Goal: Book appointment/travel/reservation

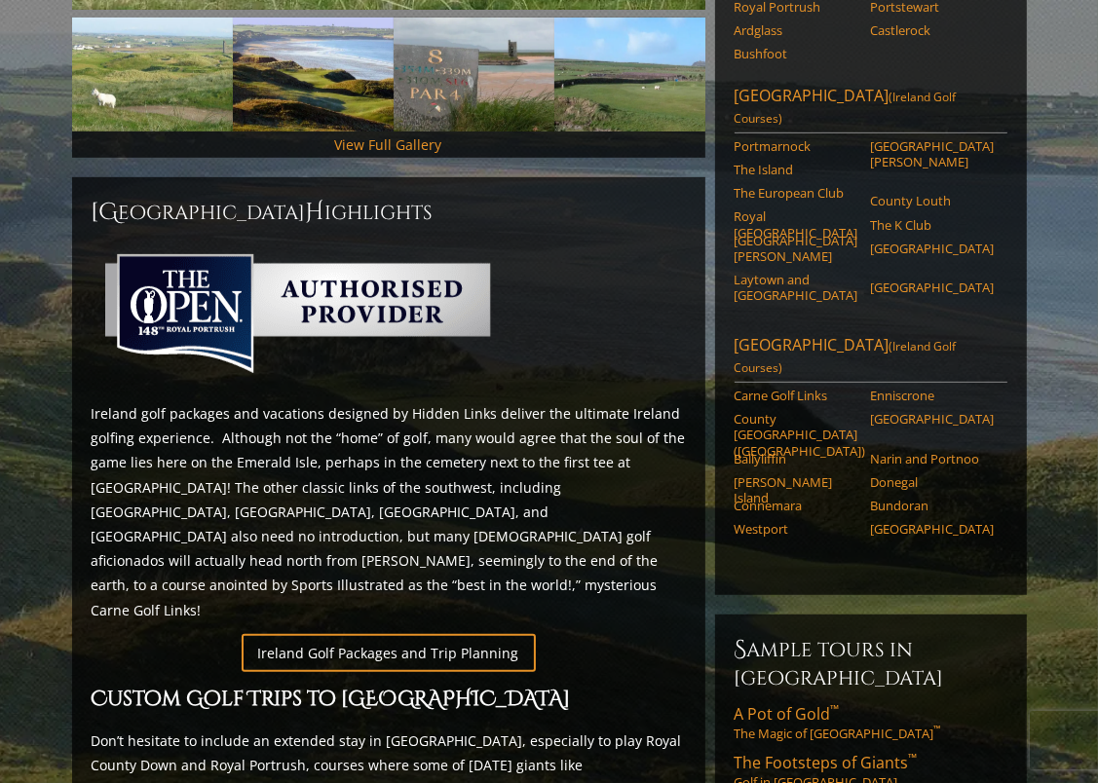
scroll to position [1370, 0]
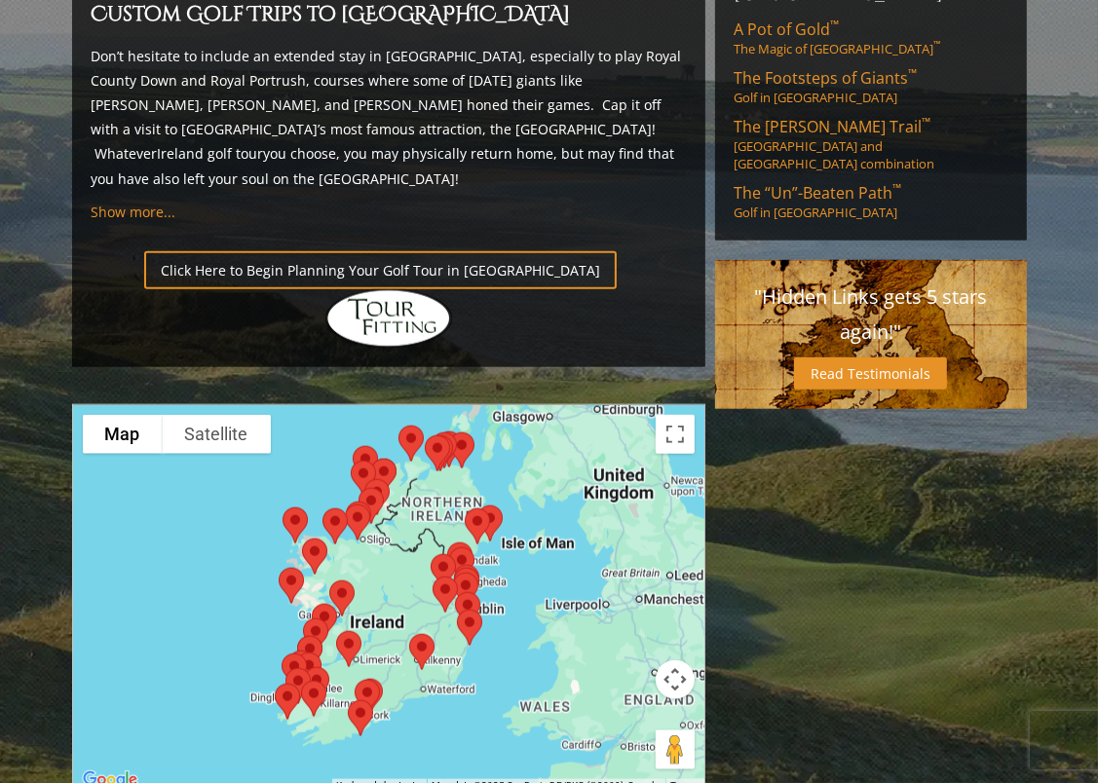
click at [344, 624] on img at bounding box center [348, 650] width 41 height 52
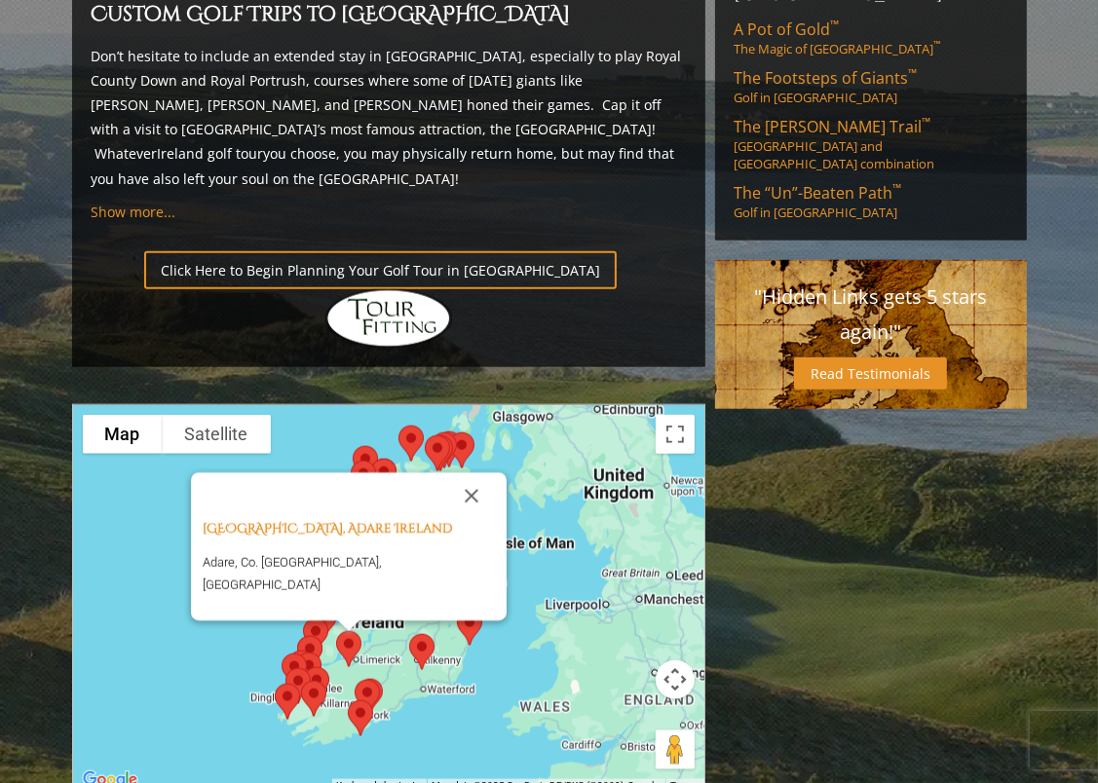
click at [424, 626] on img at bounding box center [421, 652] width 41 height 52
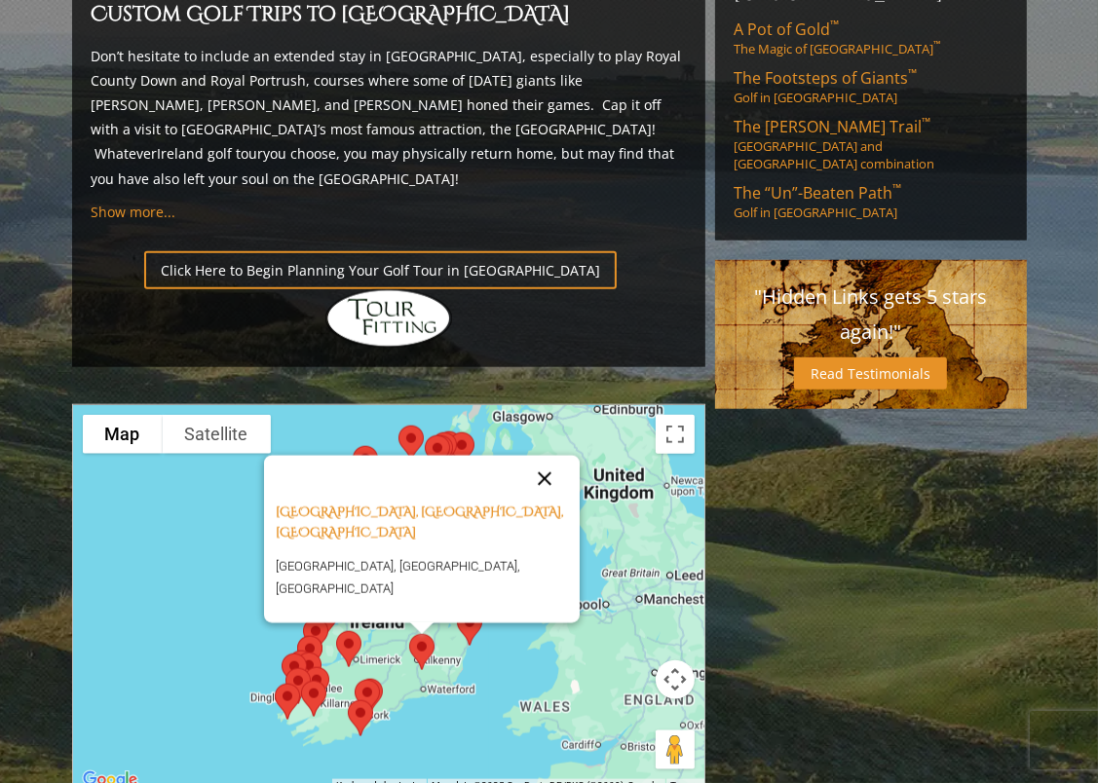
click at [542, 456] on button "Close" at bounding box center [544, 479] width 47 height 47
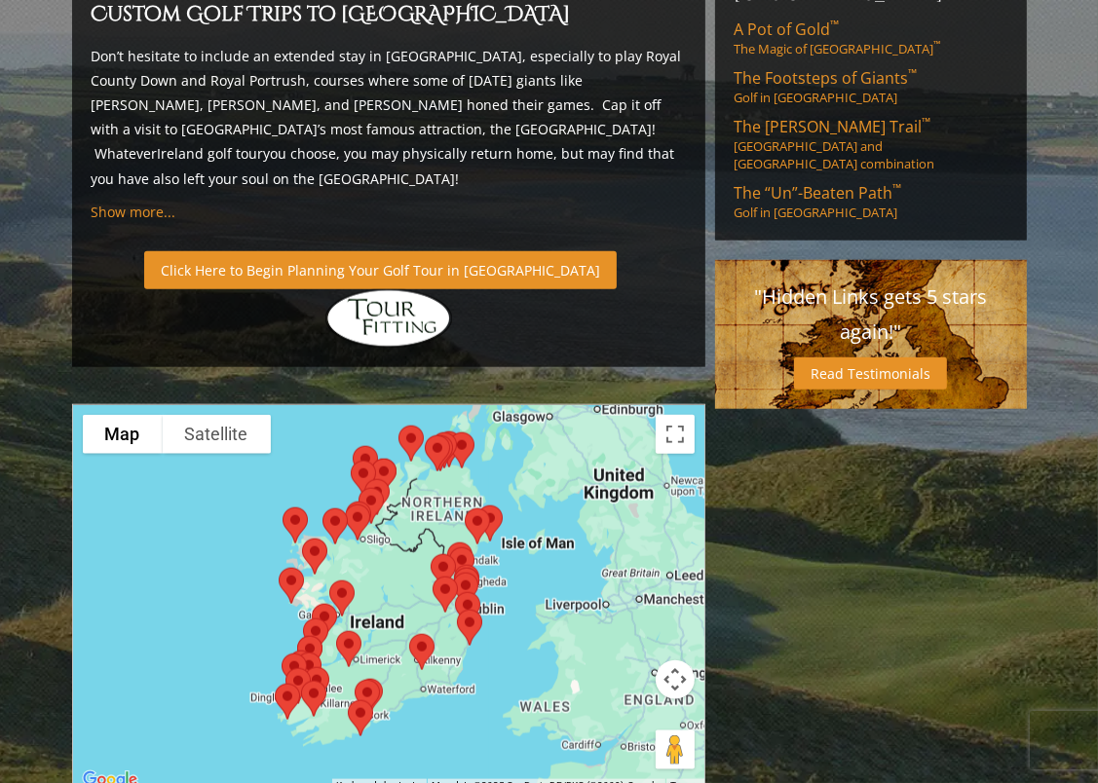
click at [378, 251] on link "Click Here to Begin Planning Your Golf Tour in [GEOGRAPHIC_DATA]" at bounding box center [380, 270] width 473 height 38
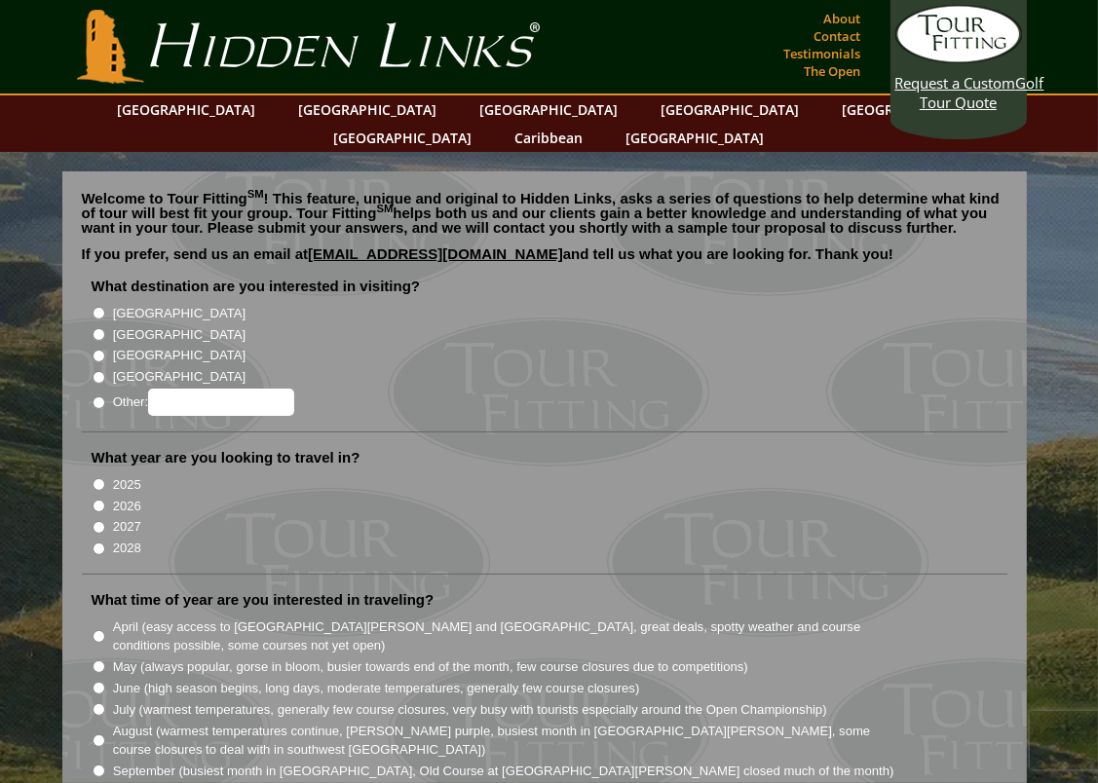
click at [95, 307] on input "[GEOGRAPHIC_DATA]" at bounding box center [99, 313] width 13 height 13
radio input "true"
click at [97, 521] on input "2027" at bounding box center [99, 527] width 13 height 13
radio input "true"
click at [95, 735] on input "August (warmest temperatures continue, heather bright purple, busiest month in …" at bounding box center [99, 741] width 13 height 13
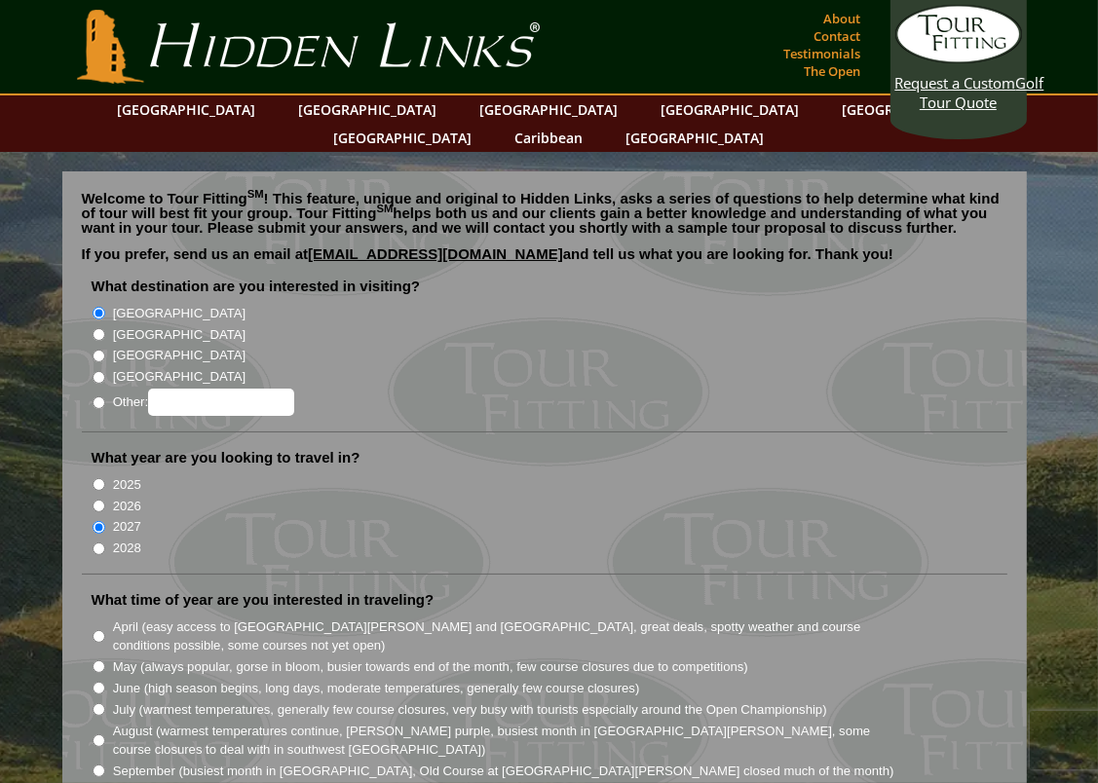
radio input "true"
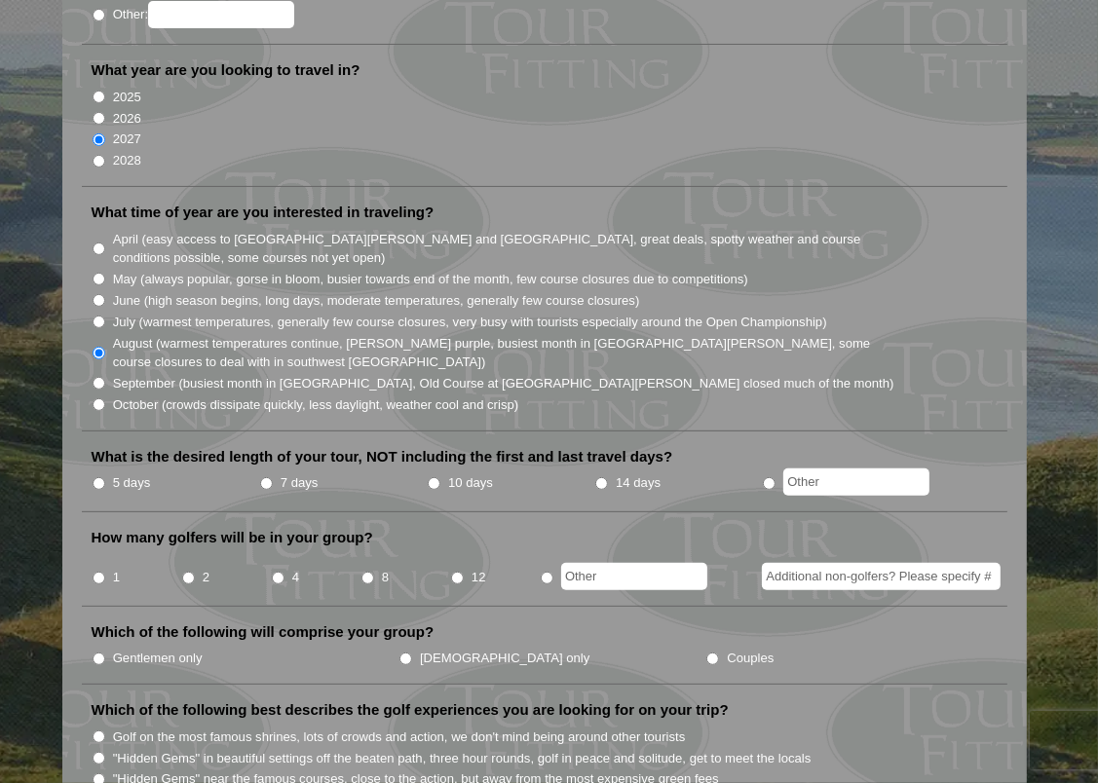
scroll to position [390, 0]
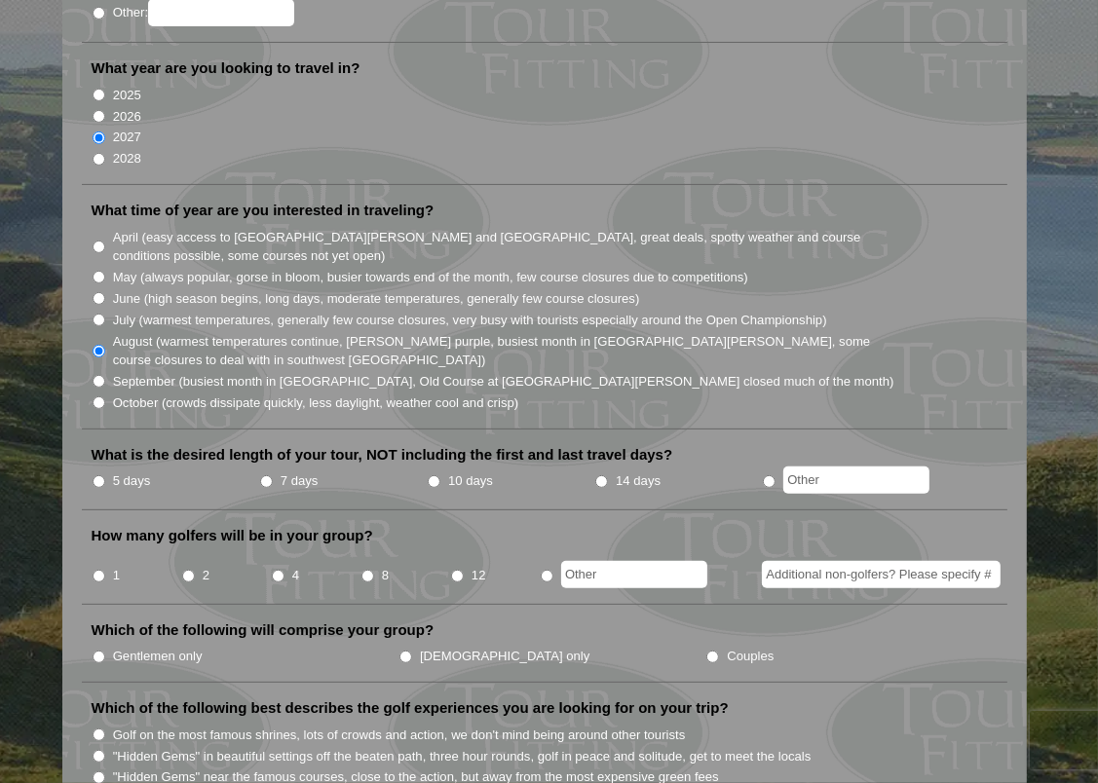
click at [97, 475] on input "5 days" at bounding box center [99, 481] width 13 height 13
radio input "true"
click at [276, 570] on input "4" at bounding box center [278, 576] width 13 height 13
radio input "true"
click at [97, 651] on input "Gentlemen only" at bounding box center [99, 657] width 13 height 13
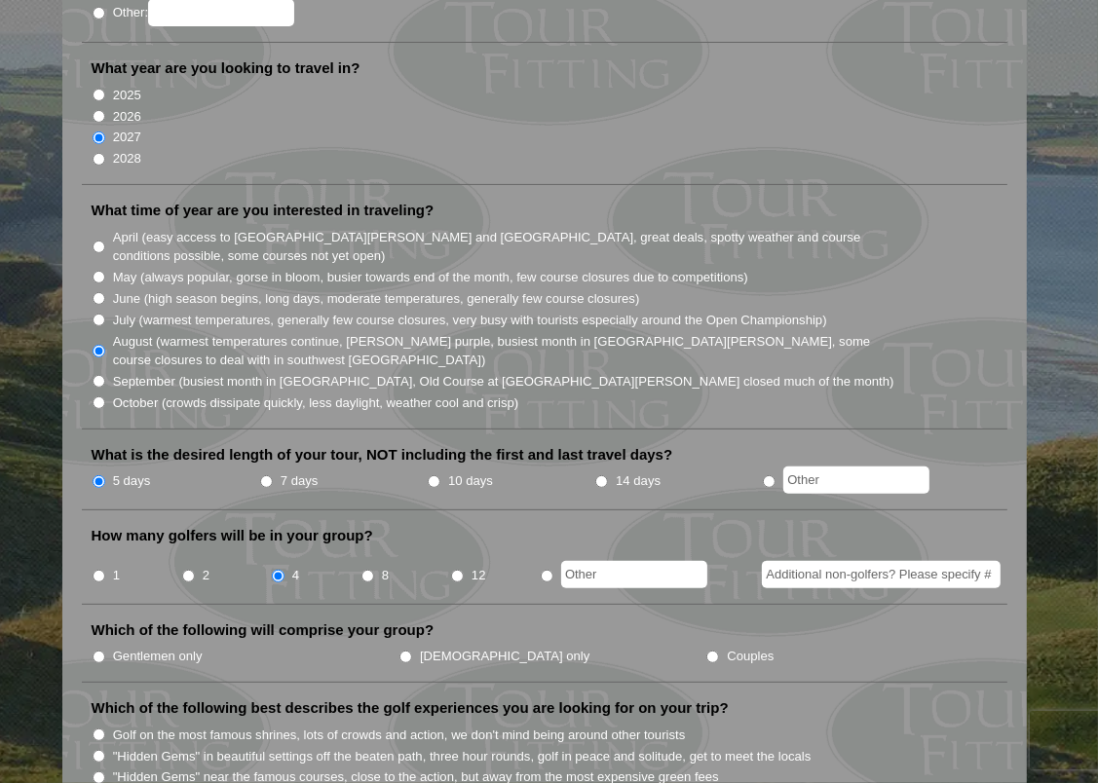
radio input "true"
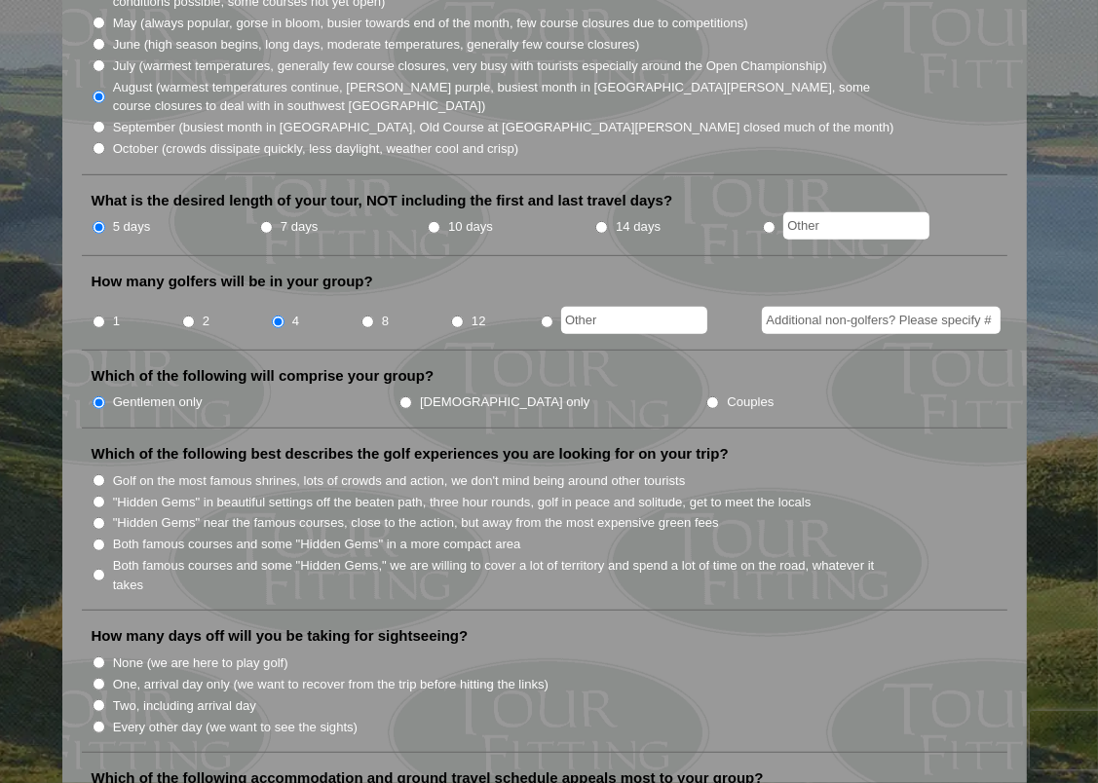
scroll to position [663, 0]
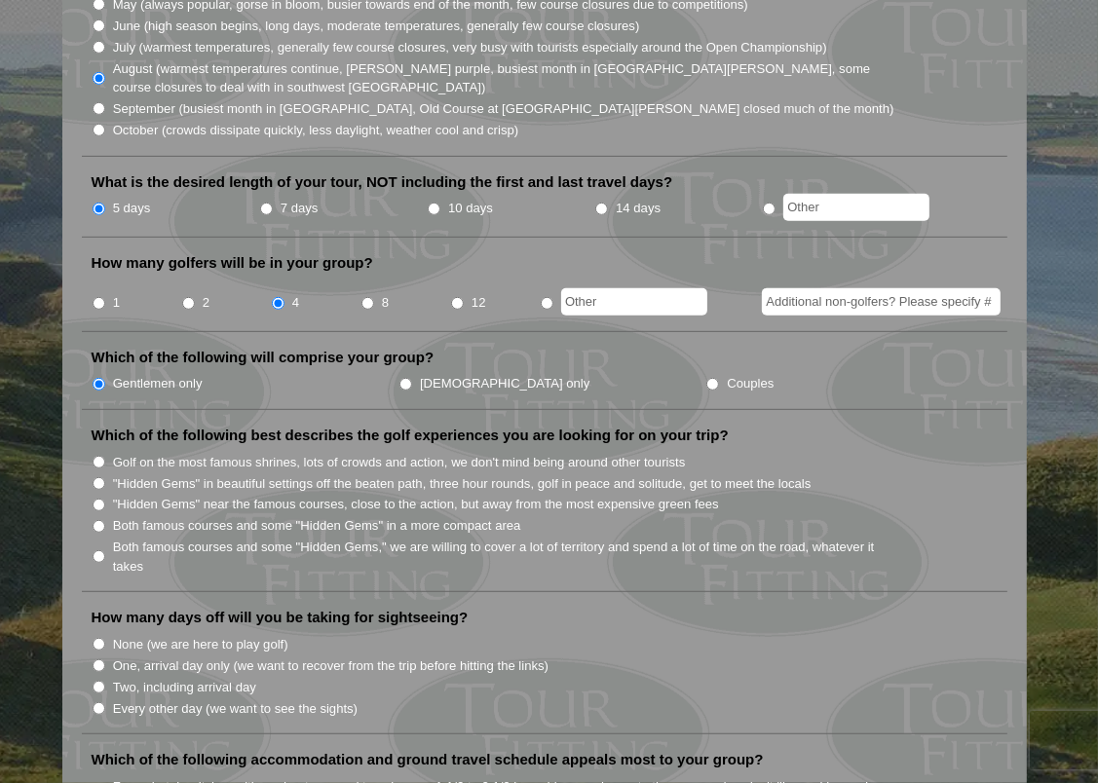
click at [101, 456] on input "Golf on the most famous shrines, lots of crowds and action, we don't mind being…" at bounding box center [99, 462] width 13 height 13
radio input "true"
click at [99, 660] on input "One, arrival day only (we want to recover from the trip before hitting the link…" at bounding box center [99, 666] width 13 height 13
radio input "true"
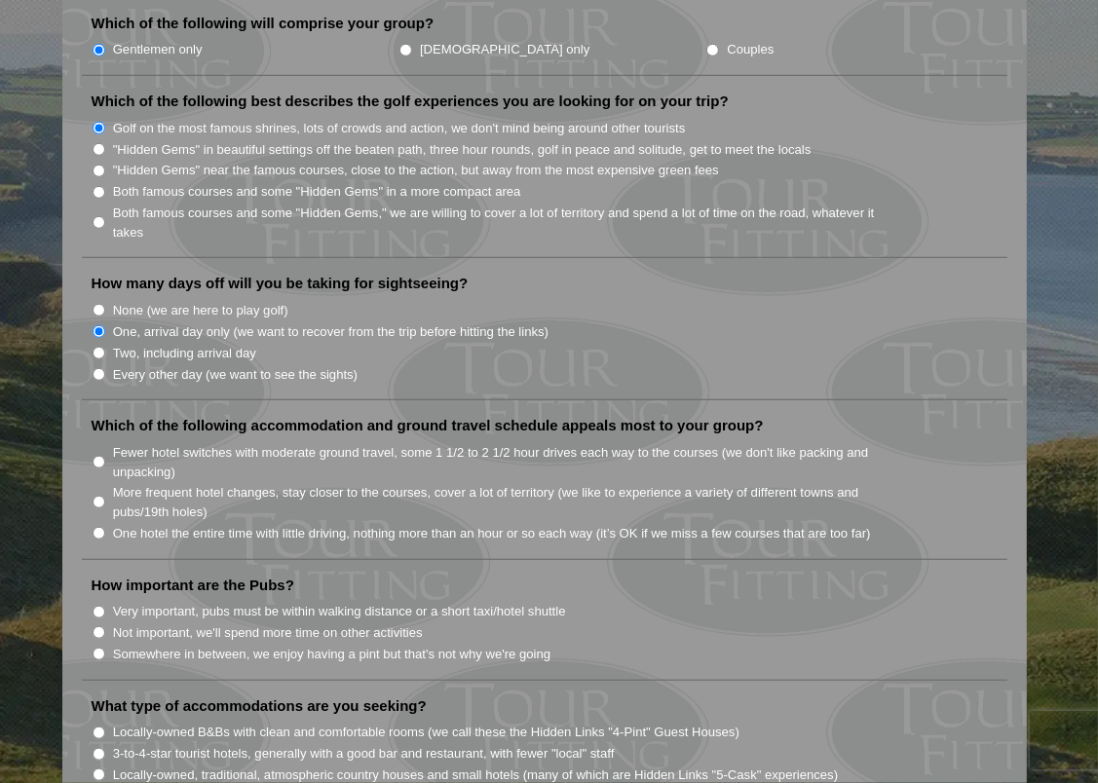
scroll to position [1013, 0]
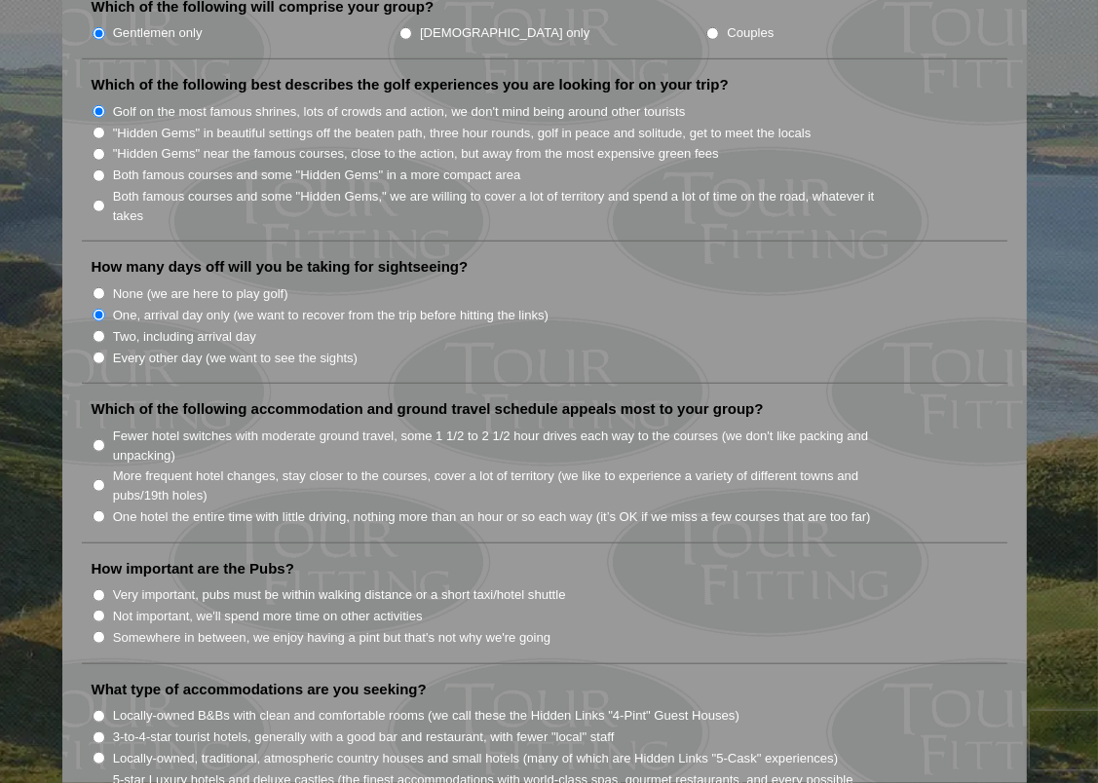
click at [742, 584] on li "Very important, pubs must be within walking distance or a short taxi/hotel shut…" at bounding box center [553, 594] width 922 height 21
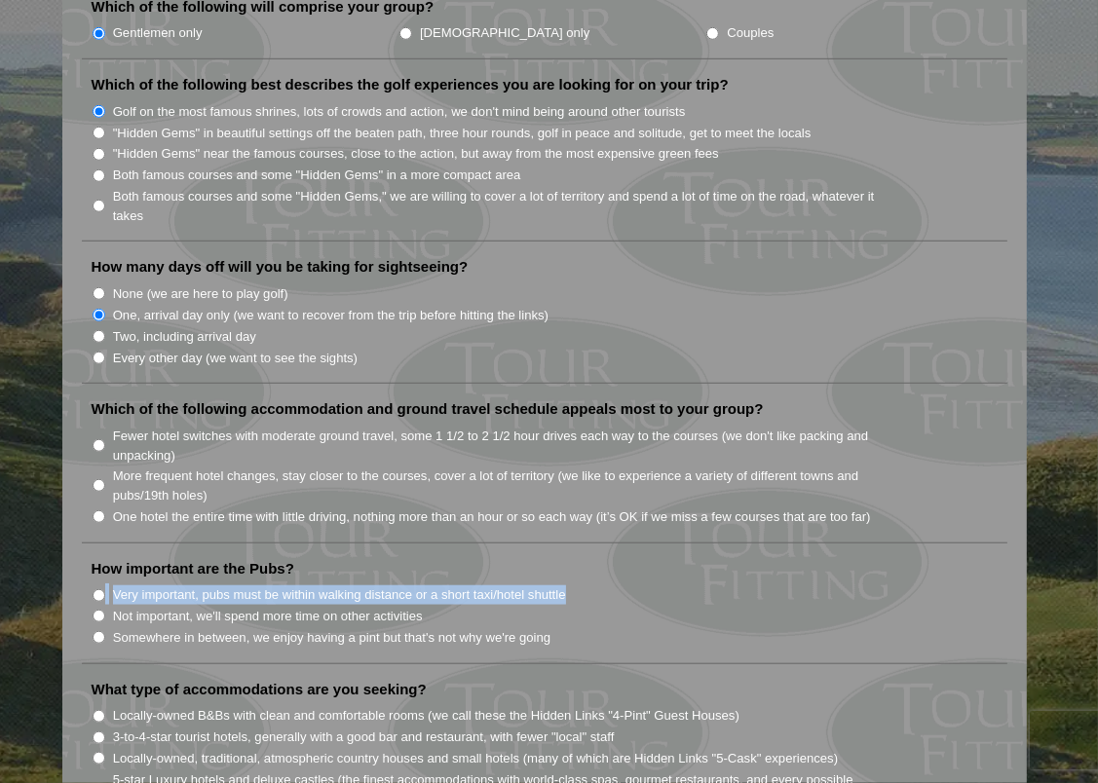
click at [742, 584] on li "Very important, pubs must be within walking distance or a short taxi/hotel shut…" at bounding box center [553, 594] width 922 height 21
click at [101, 439] on input "Fewer hotel switches with moderate ground travel, some 1 1/2 to 2 1/2 hour driv…" at bounding box center [99, 445] width 13 height 13
radio input "true"
click at [98, 732] on input "3-to-4-star tourist hotels, generally with a good bar and restaurant, with fewe…" at bounding box center [99, 738] width 13 height 13
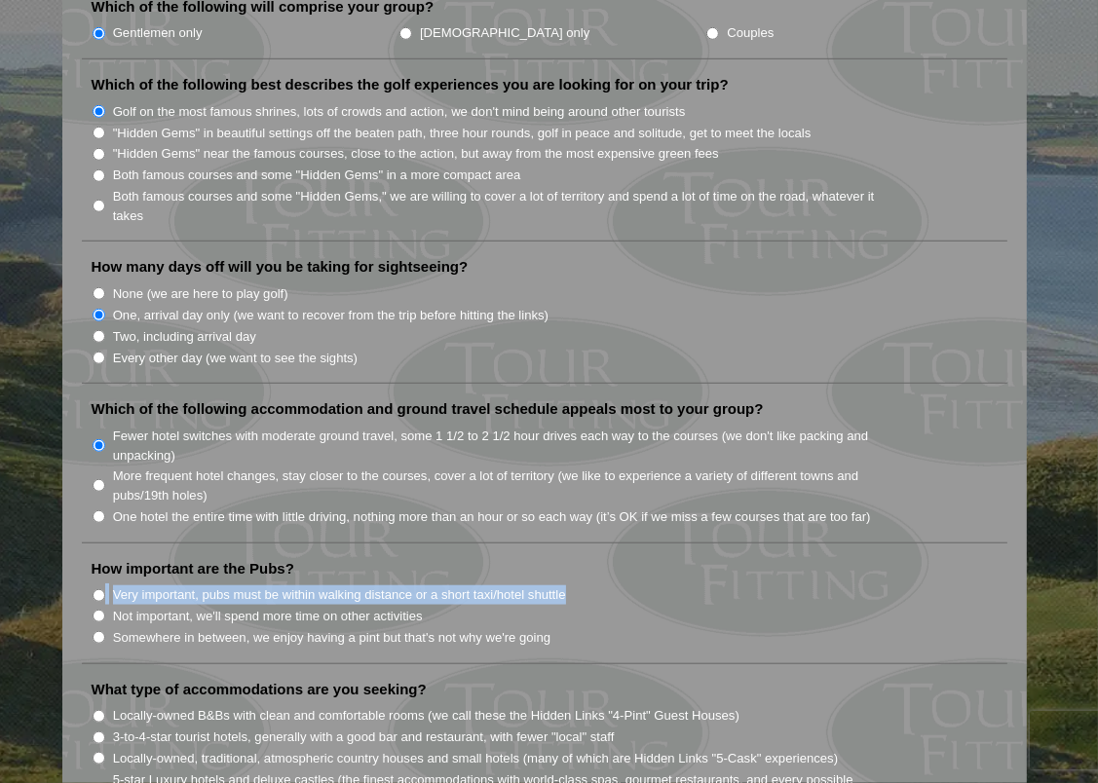
radio input "true"
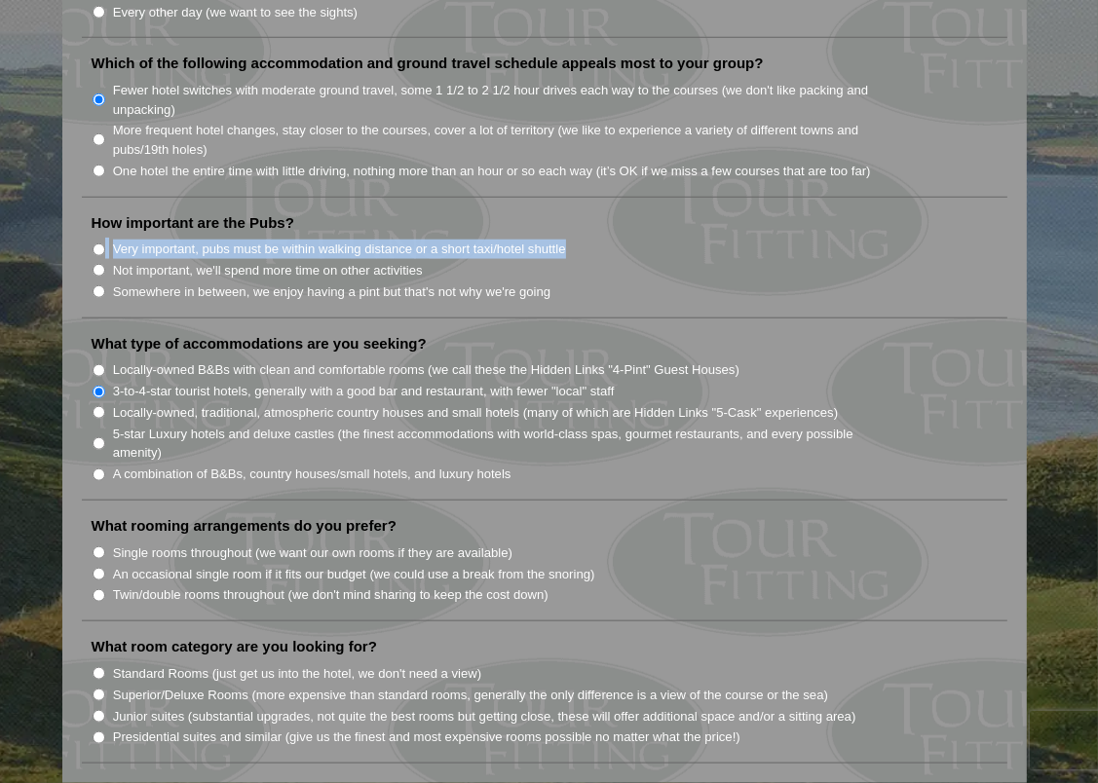
scroll to position [1403, 0]
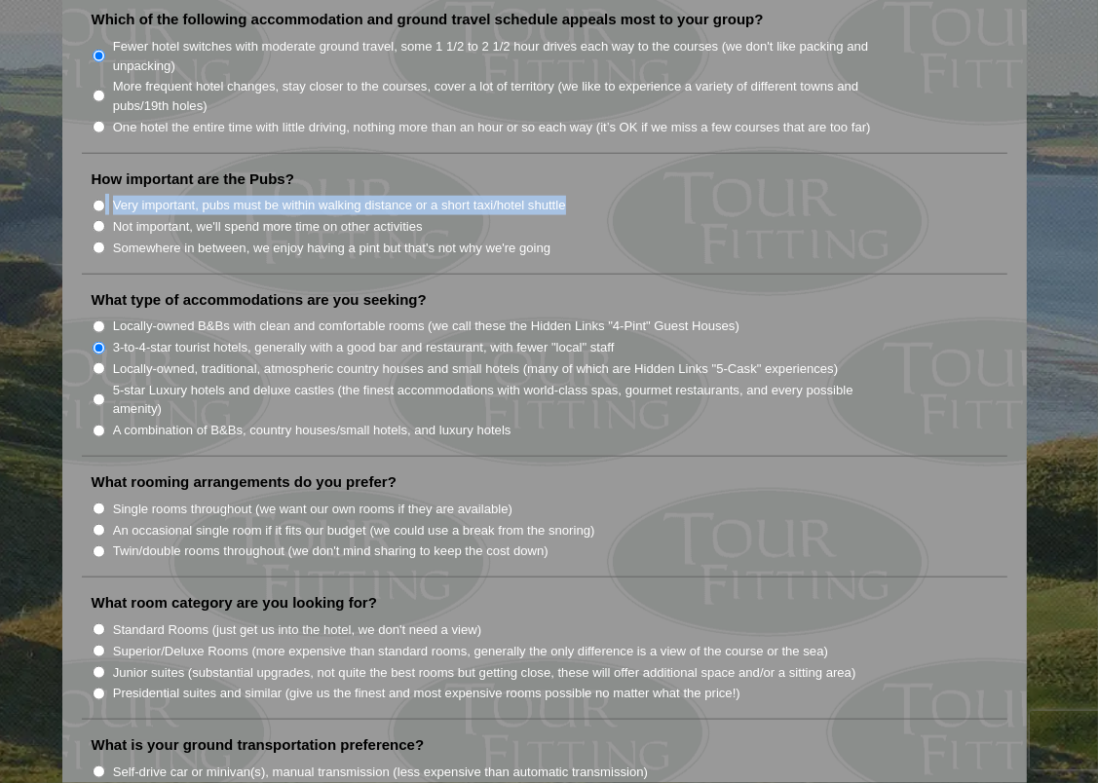
click at [97, 503] on input "Single rooms throughout (we want our own rooms if they are available)" at bounding box center [99, 509] width 13 height 13
radio input "true"
click at [95, 624] on input "Standard Rooms (just get us into the hotel, we don't need a view)" at bounding box center [99, 630] width 13 height 13
radio input "true"
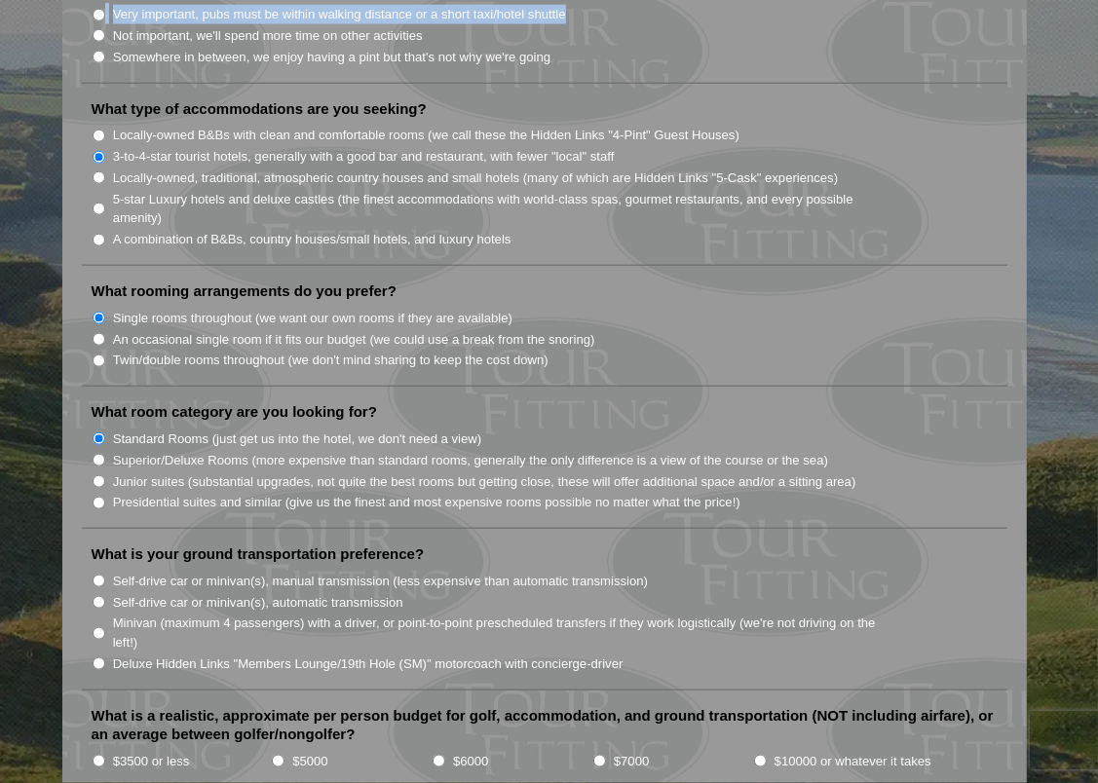
scroll to position [1598, 0]
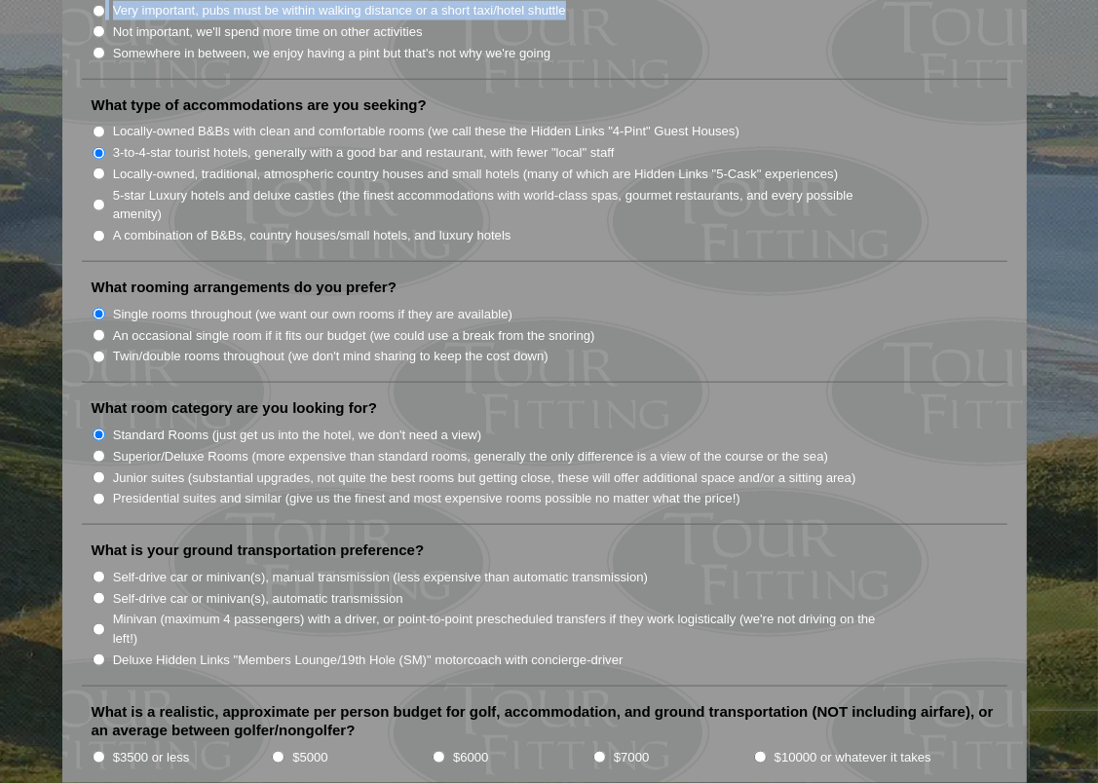
click at [95, 624] on input "Minivan (maximum 4 passengers) with a driver, or point-to-point prescheduled tr…" at bounding box center [99, 630] width 13 height 13
radio input "true"
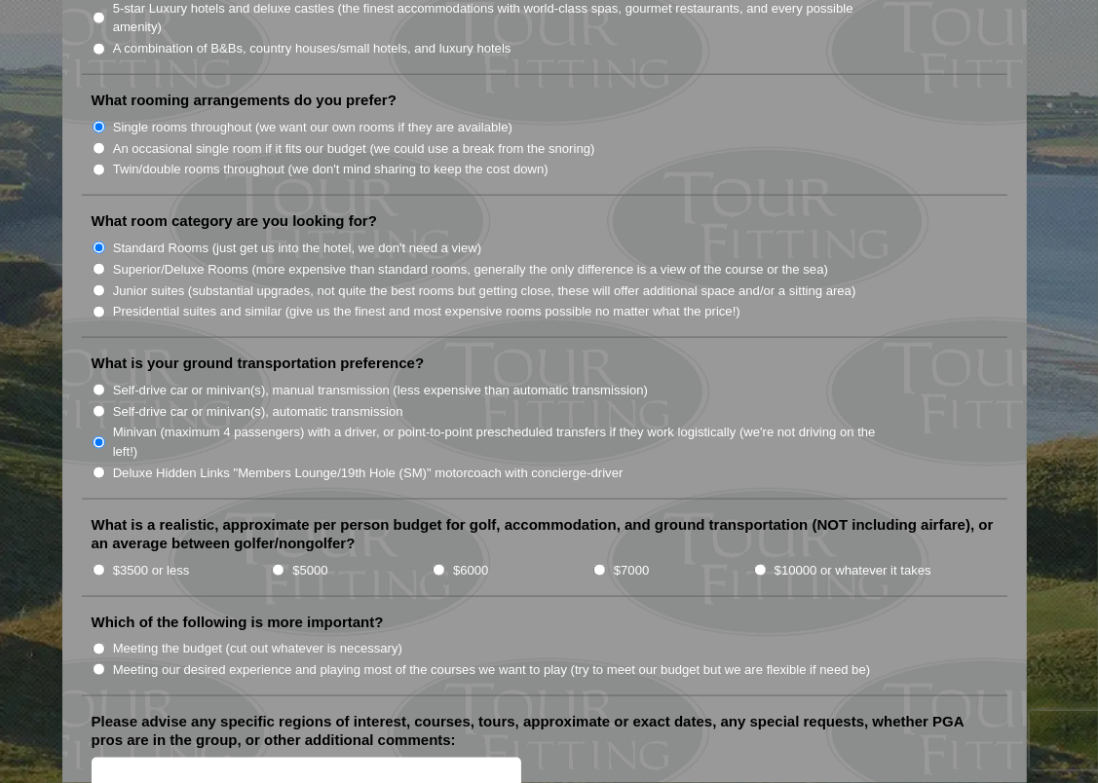
scroll to position [1793, 0]
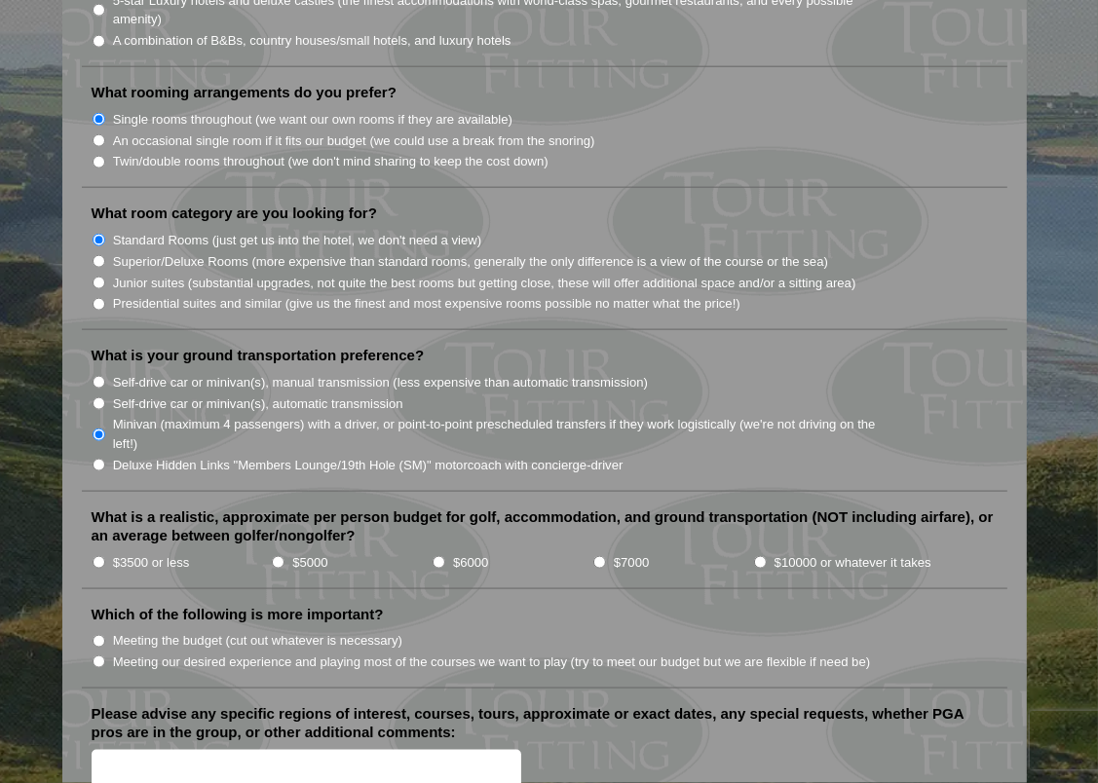
click at [757, 556] on input "$10000 or whatever it takes" at bounding box center [760, 562] width 13 height 13
radio input "true"
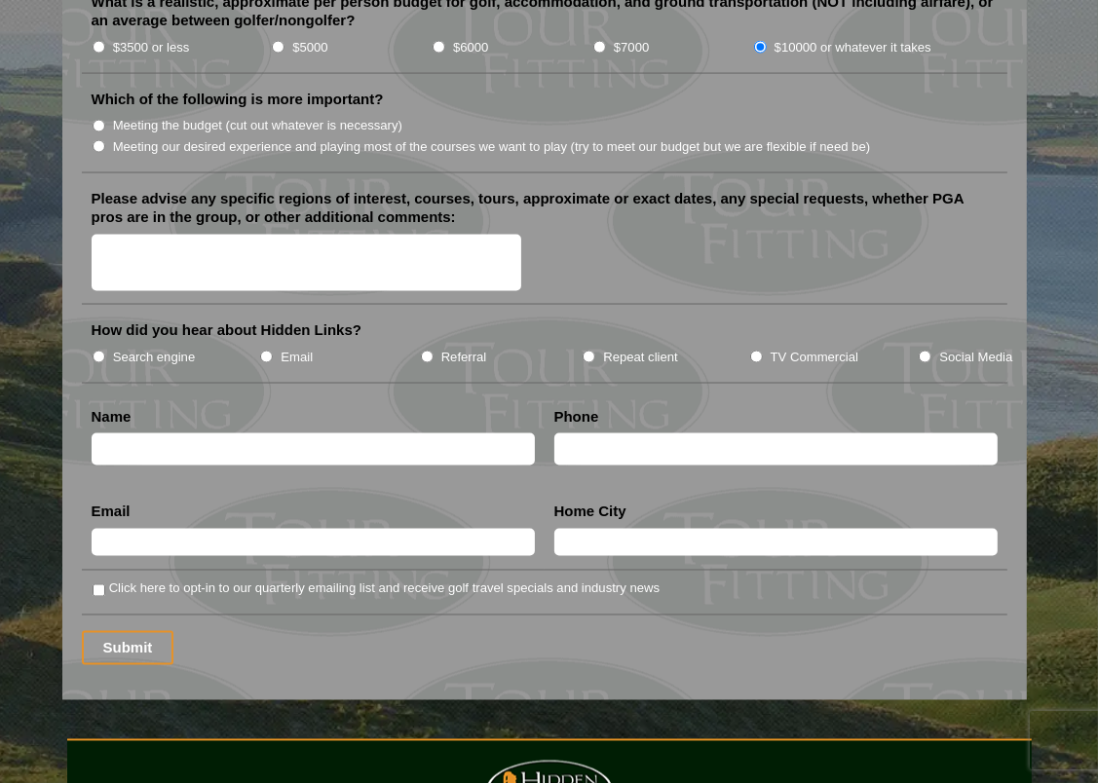
scroll to position [2338, 0]
